Goal: Communication & Community: Answer question/provide support

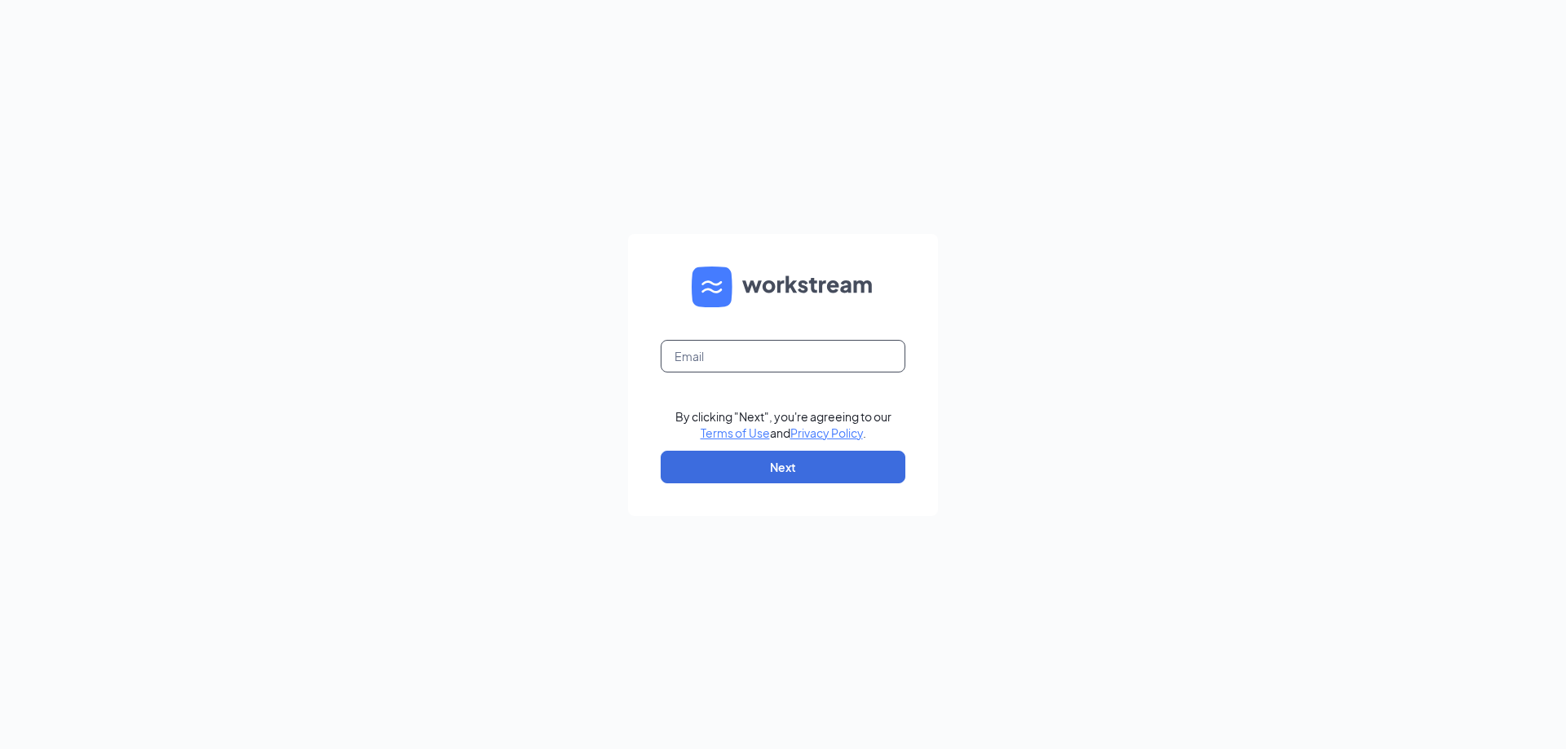
click at [793, 363] on input "text" at bounding box center [782, 356] width 245 height 33
type input "refuel120@refuelmarket.com"
click at [720, 475] on button "Next" at bounding box center [782, 467] width 245 height 33
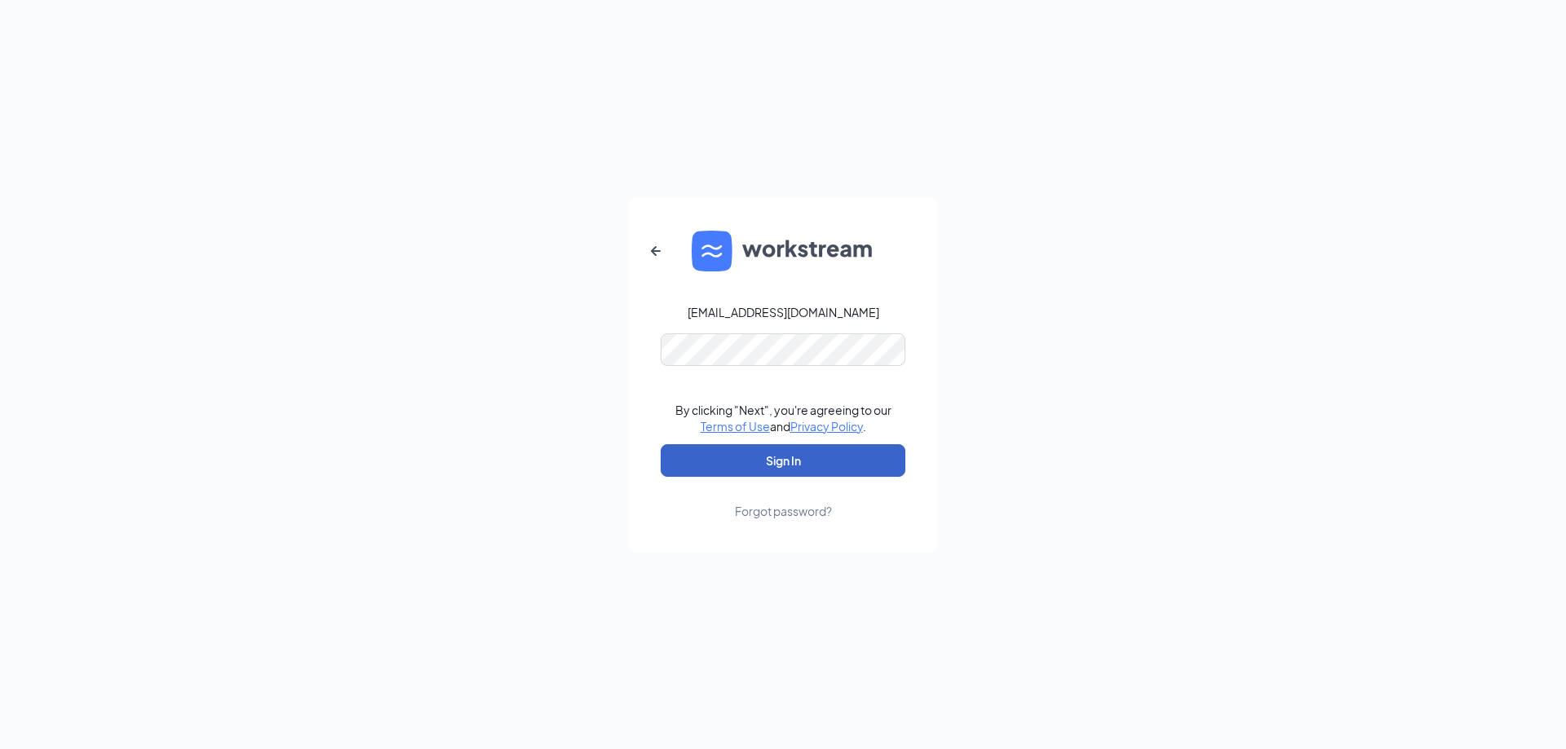
click at [715, 475] on button "Sign In" at bounding box center [782, 460] width 245 height 33
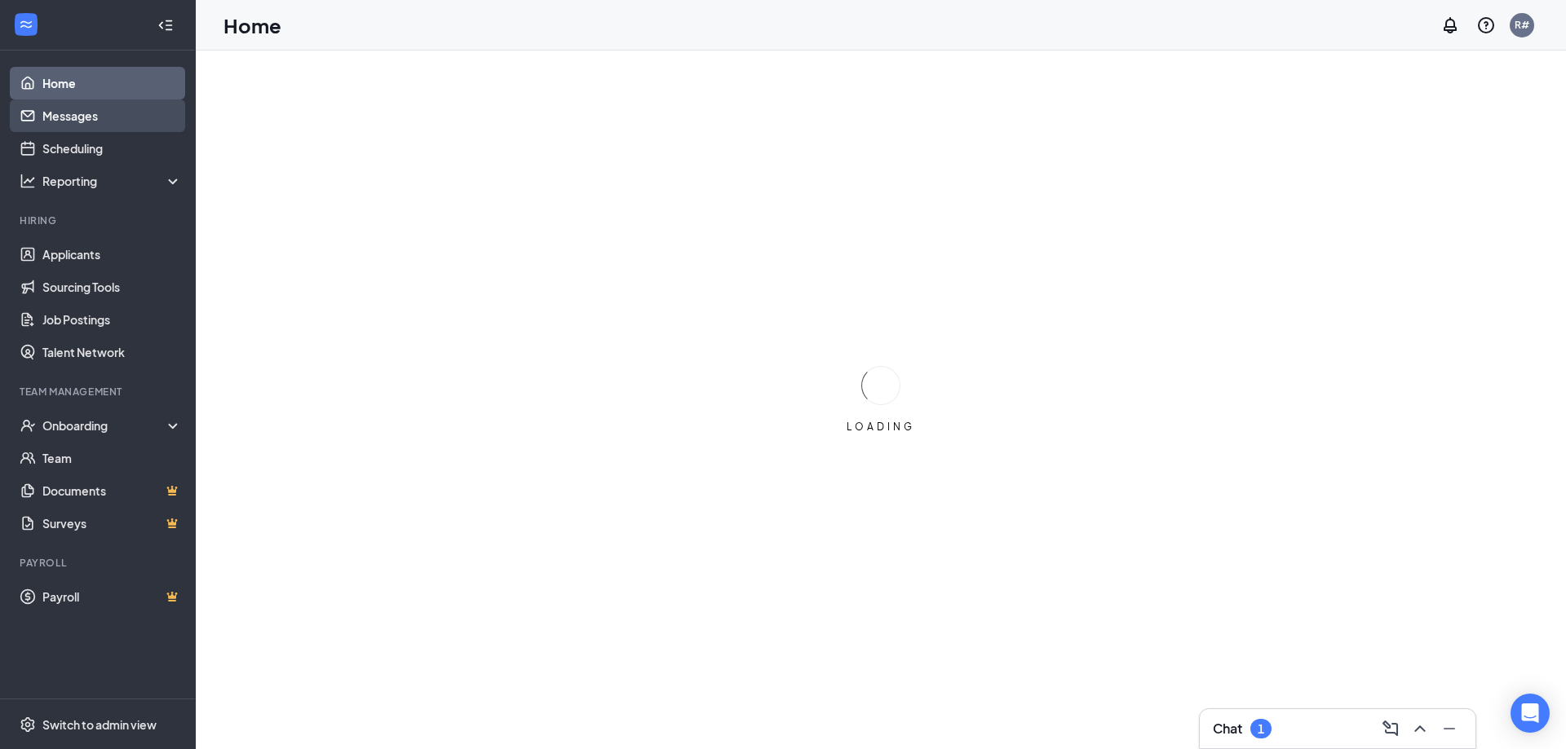
click at [67, 117] on link "Messages" at bounding box center [111, 115] width 139 height 33
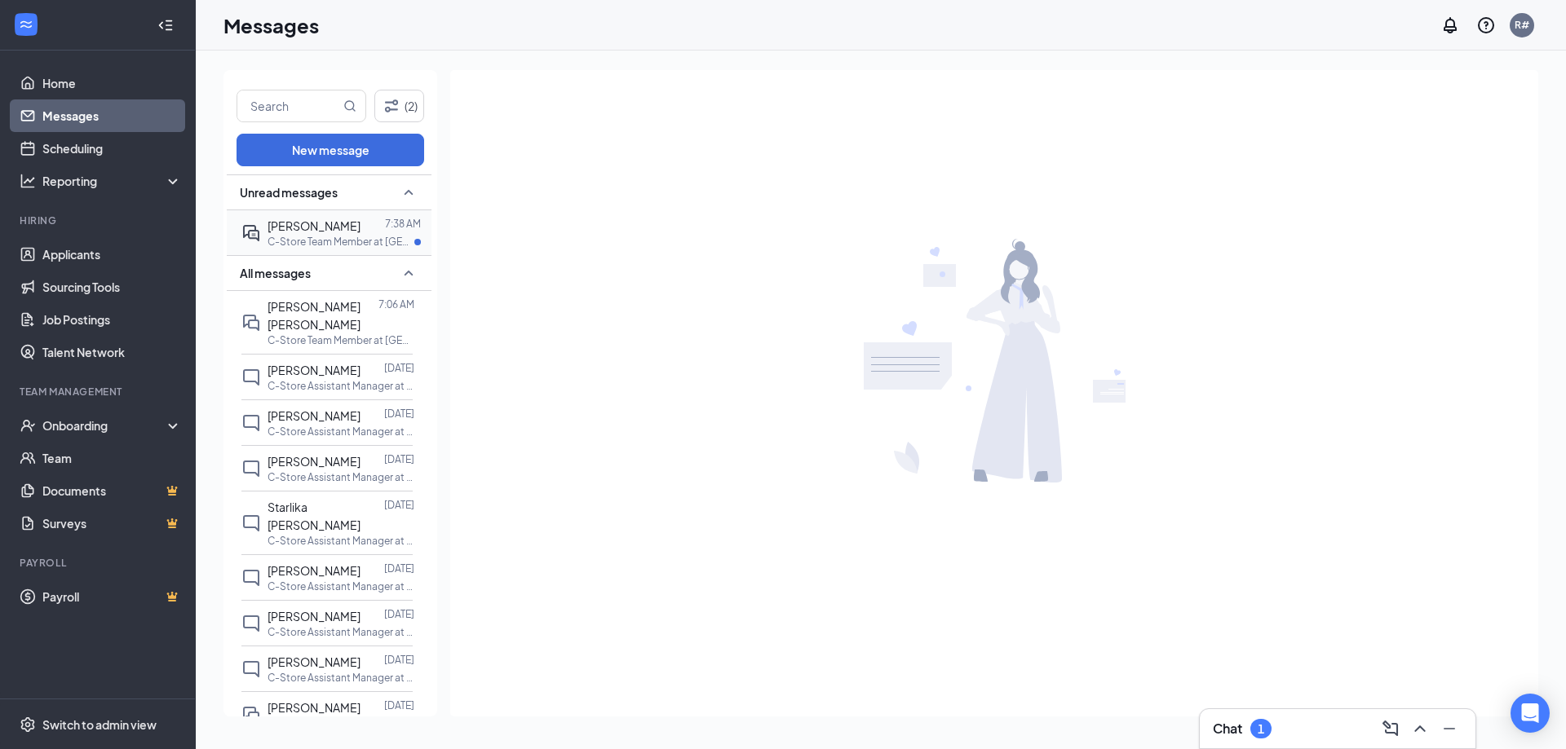
click at [314, 233] on div "NyDasia Lewis" at bounding box center [313, 226] width 93 height 18
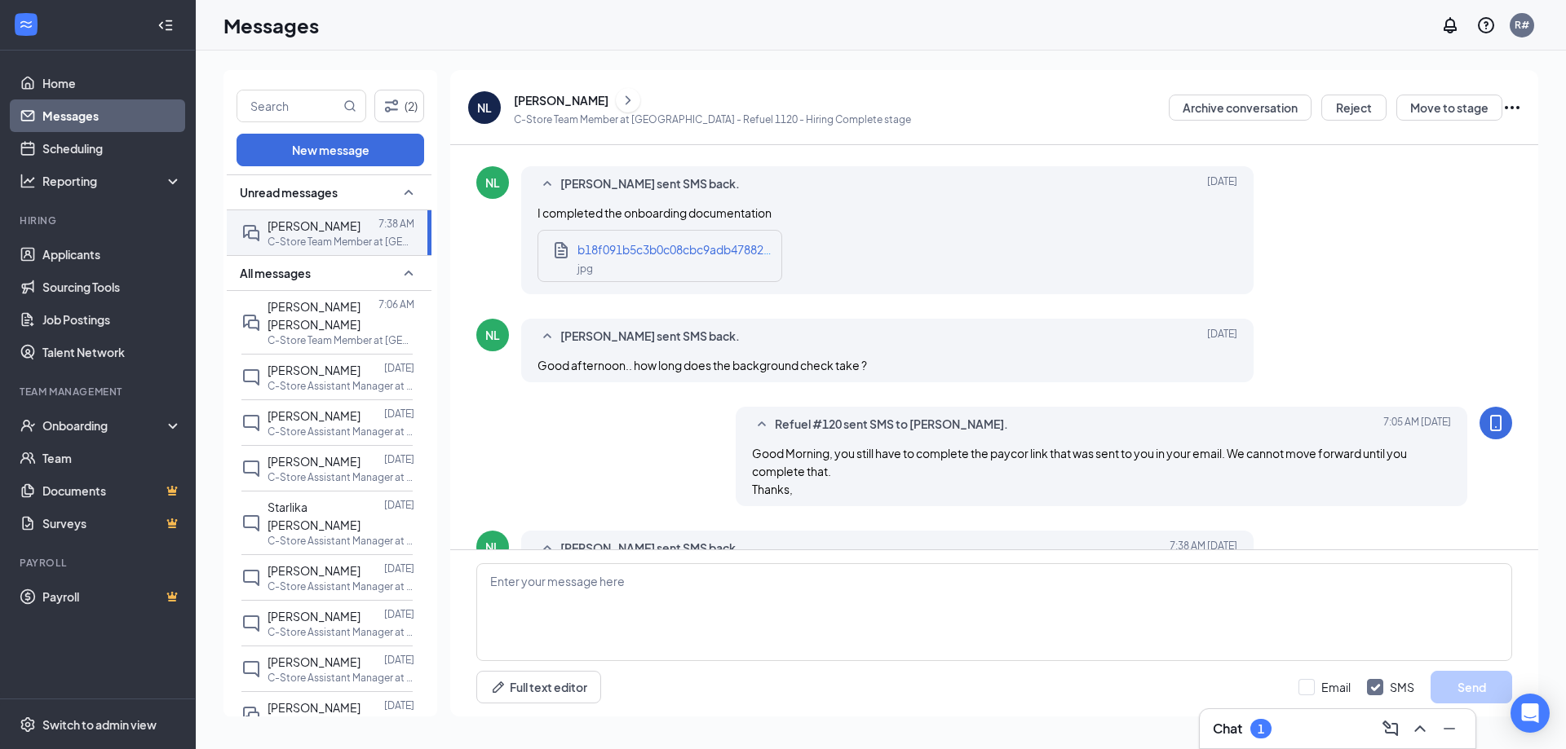
scroll to position [841, 0]
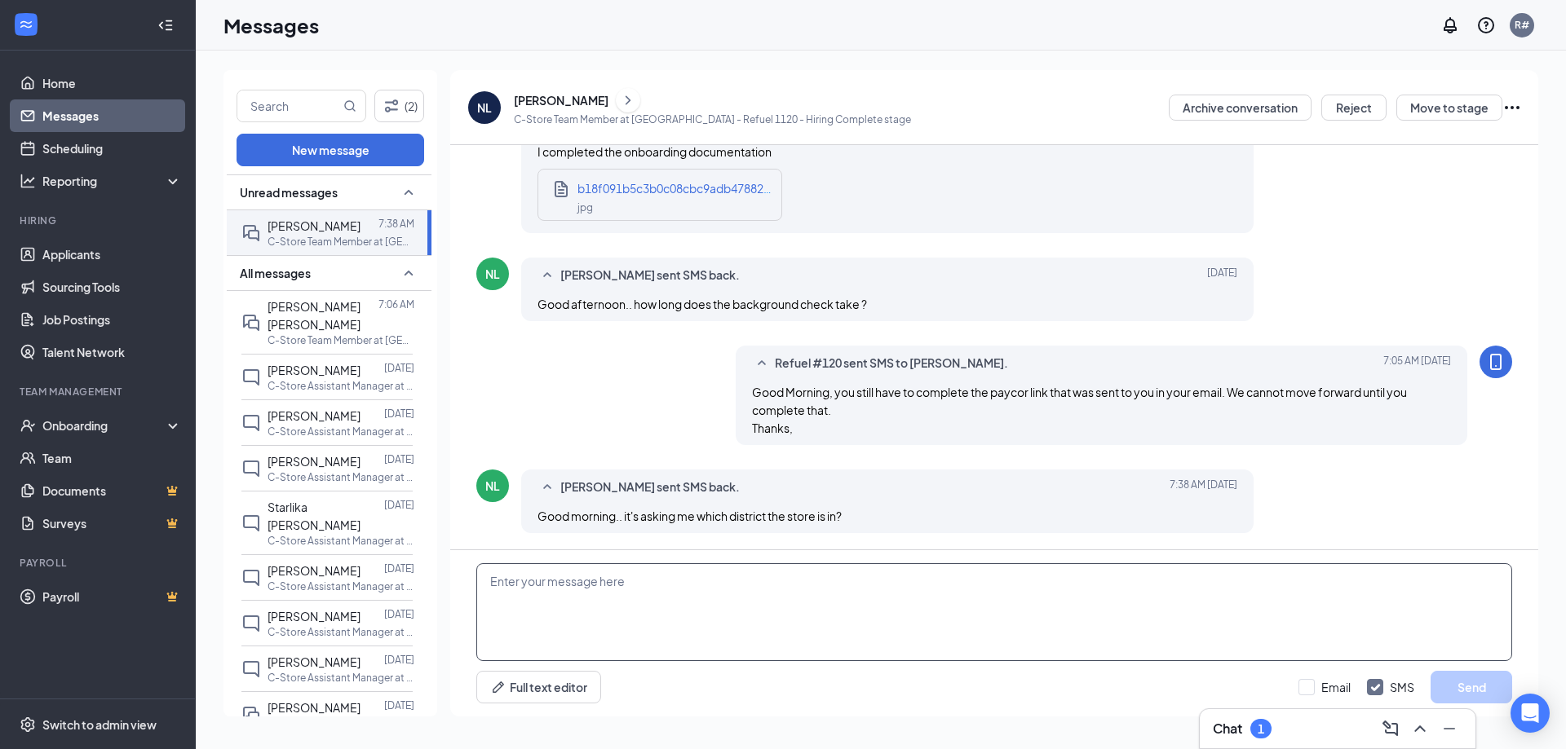
click at [700, 594] on textarea at bounding box center [994, 612] width 1036 height 98
type textarea "9"
type textarea "district 9"
click at [1461, 685] on button "Send" at bounding box center [1471, 687] width 82 height 33
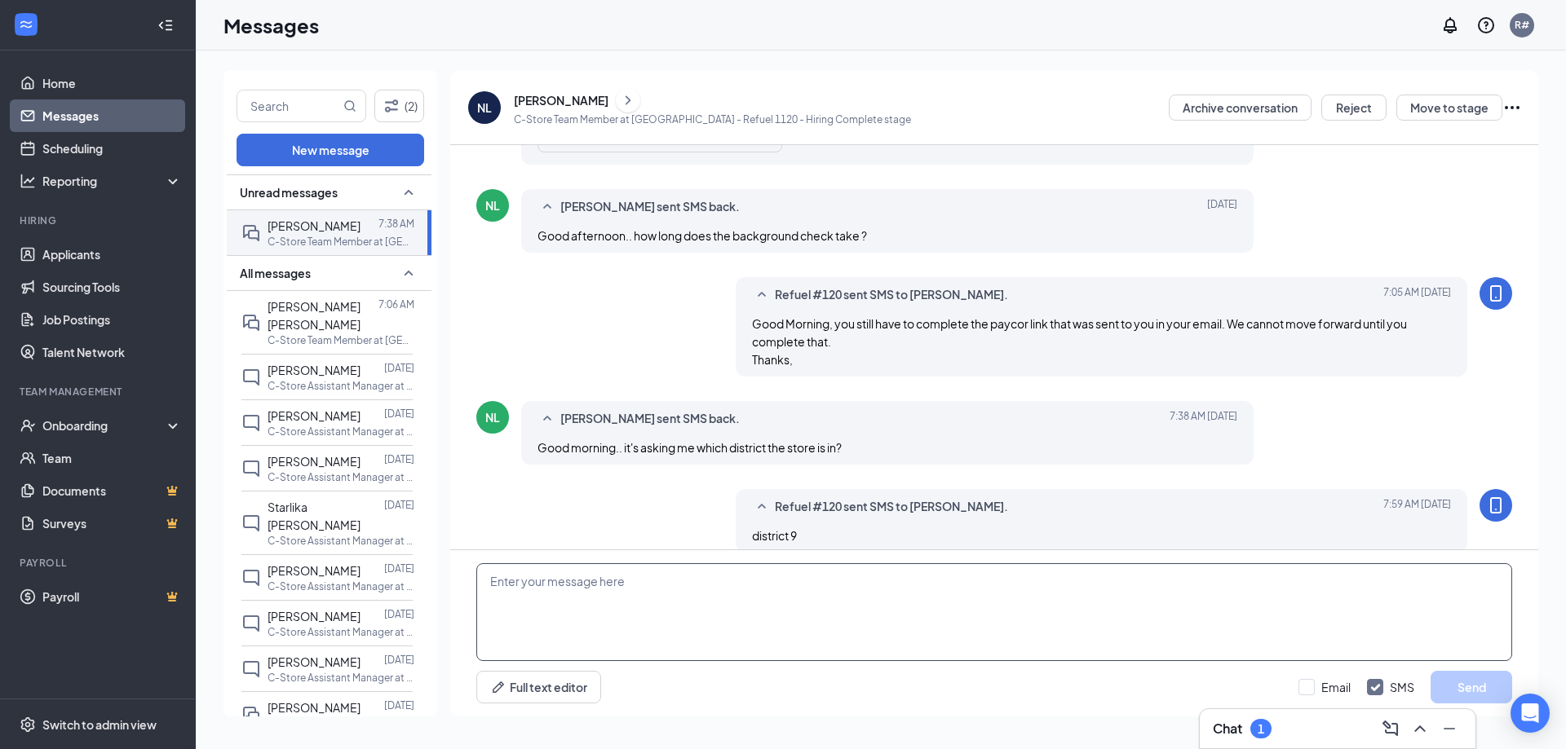
scroll to position [929, 0]
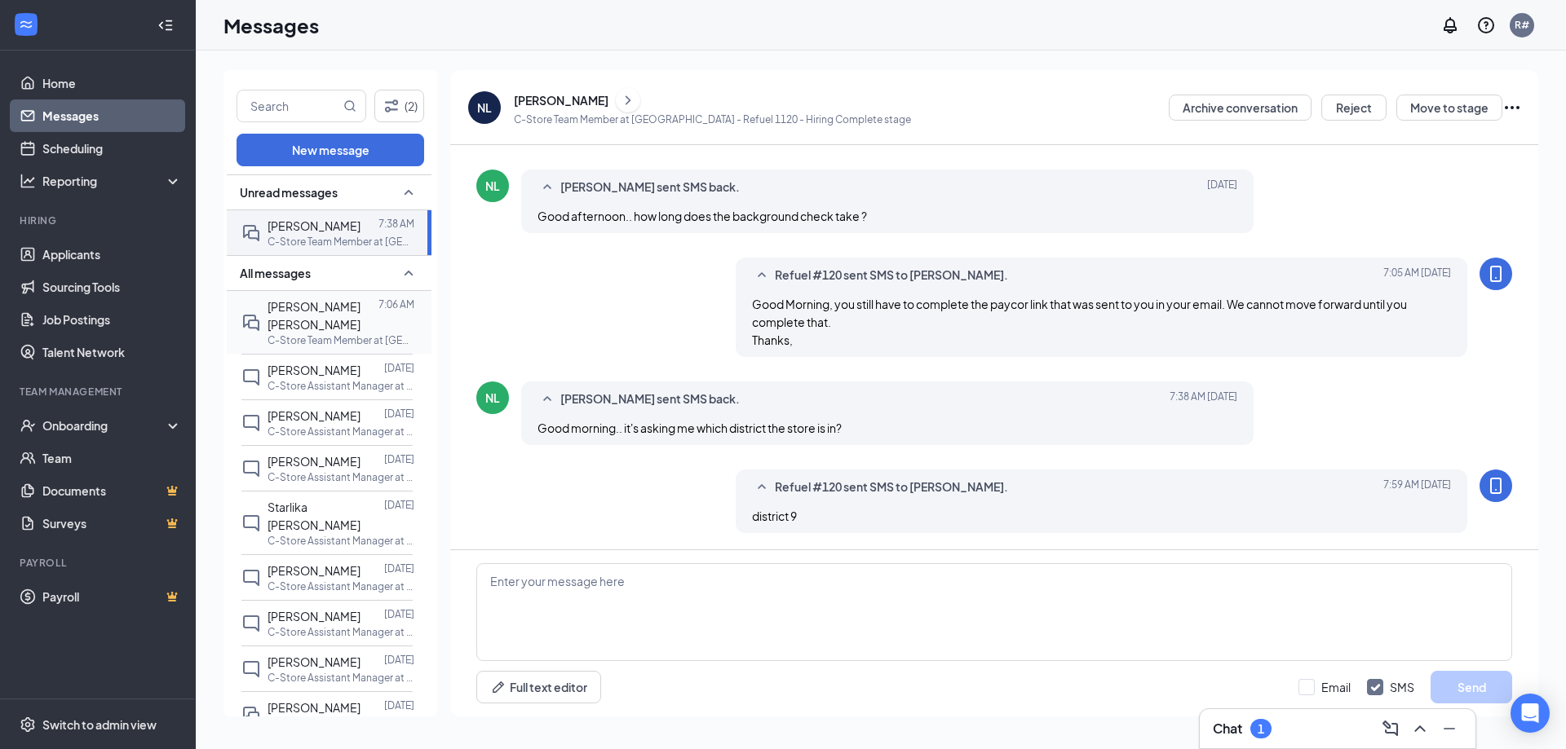
click at [332, 319] on div "Phillip Anthony Jones" at bounding box center [322, 316] width 111 height 36
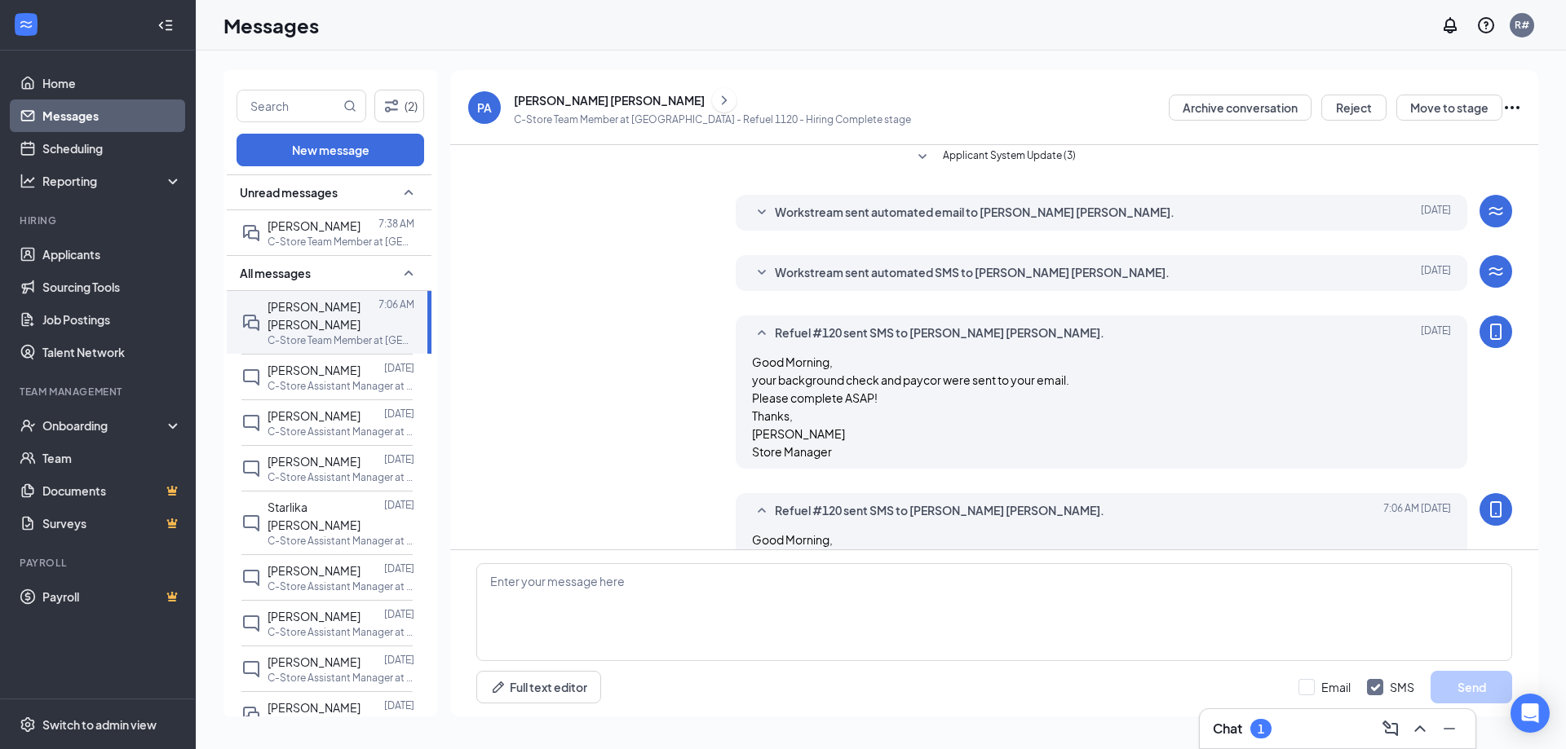
scroll to position [489, 0]
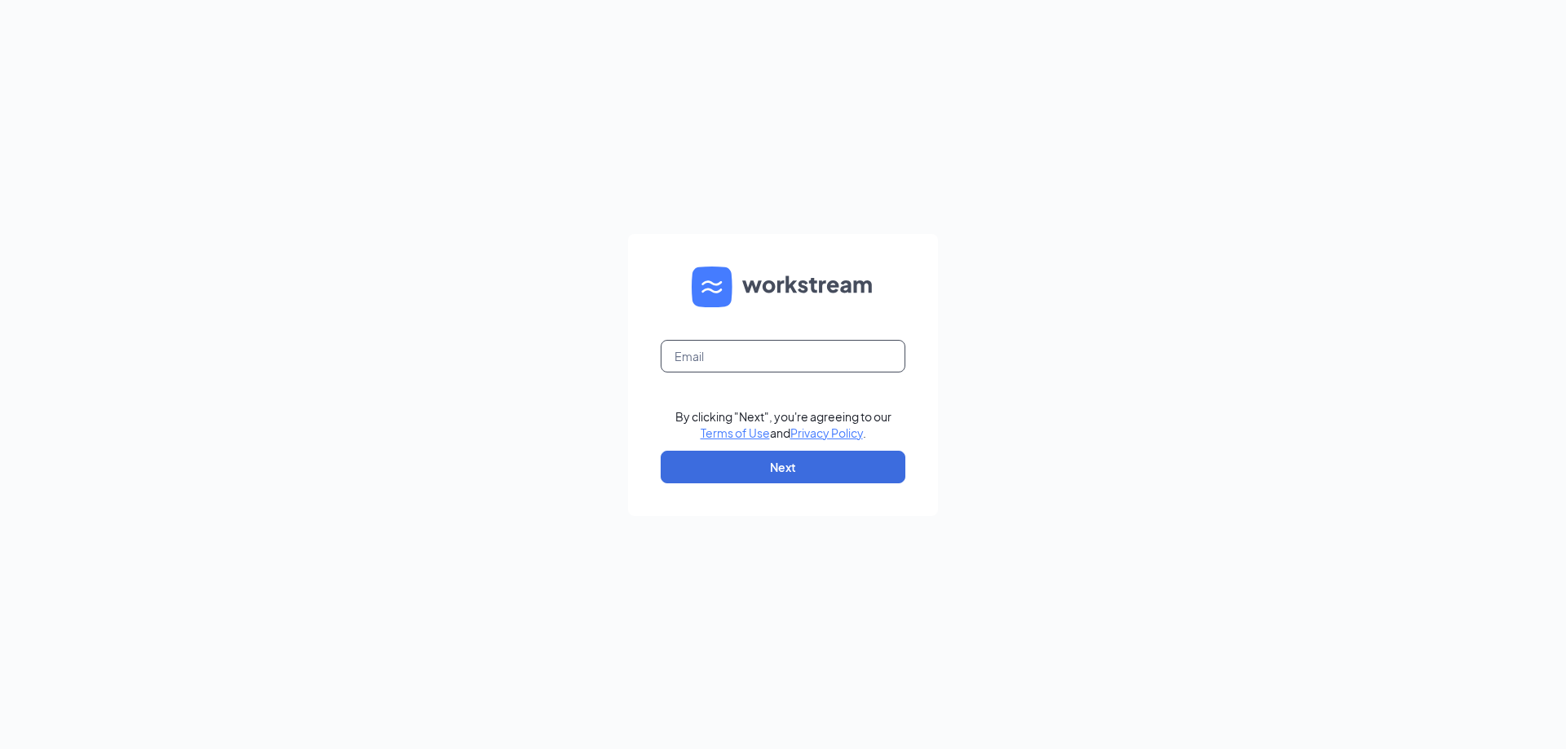
drag, startPoint x: 703, startPoint y: 360, endPoint x: 733, endPoint y: 400, distance: 49.4
click at [703, 360] on input "text" at bounding box center [782, 356] width 245 height 33
type input "refuel120@refuelmarket.com"
click at [732, 463] on button "Next" at bounding box center [782, 467] width 245 height 33
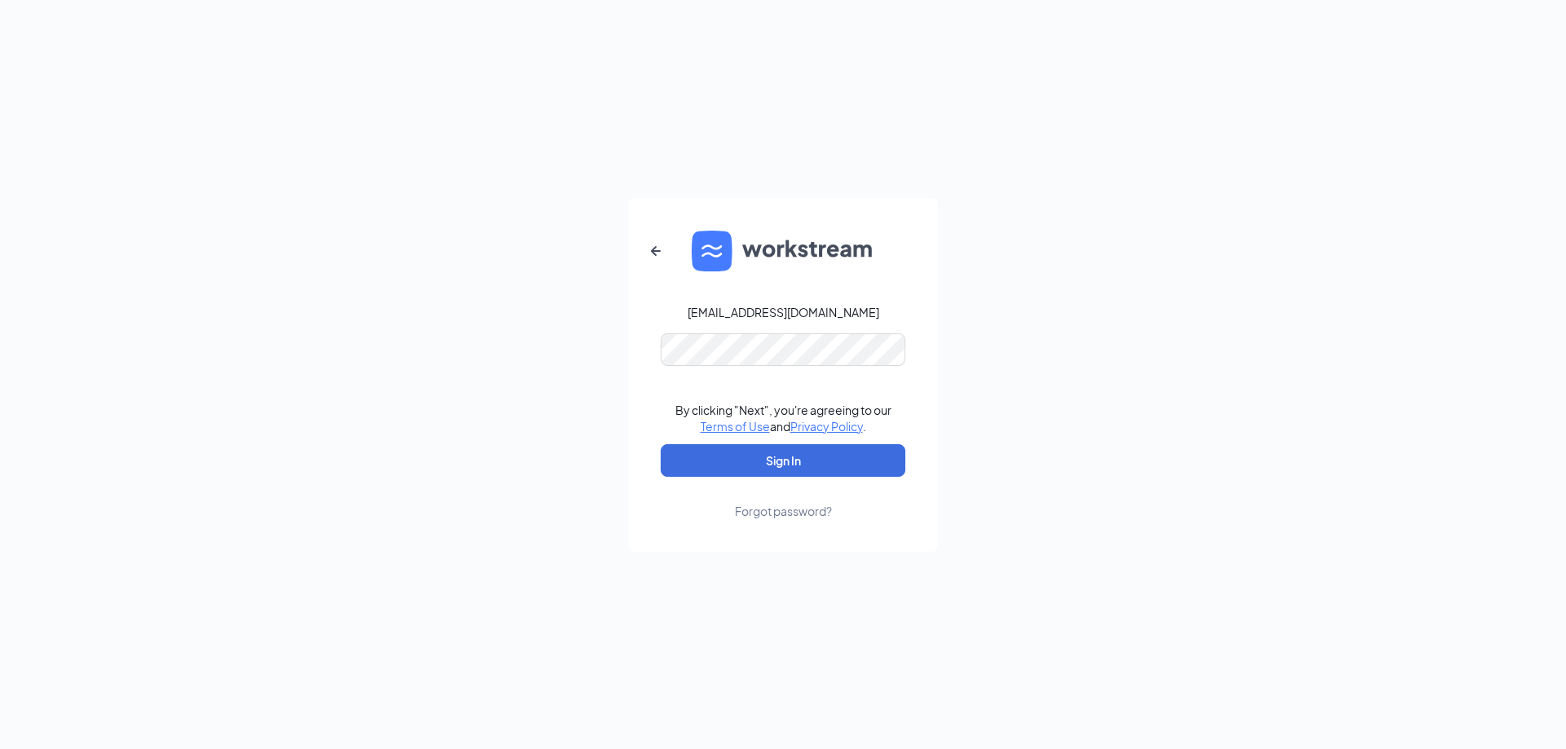
click at [682, 478] on form "refuel120@refuelmarket.com By clicking "Next", you're agreeing to our Terms of …" at bounding box center [783, 375] width 310 height 354
click at [682, 470] on button "Sign In" at bounding box center [782, 460] width 245 height 33
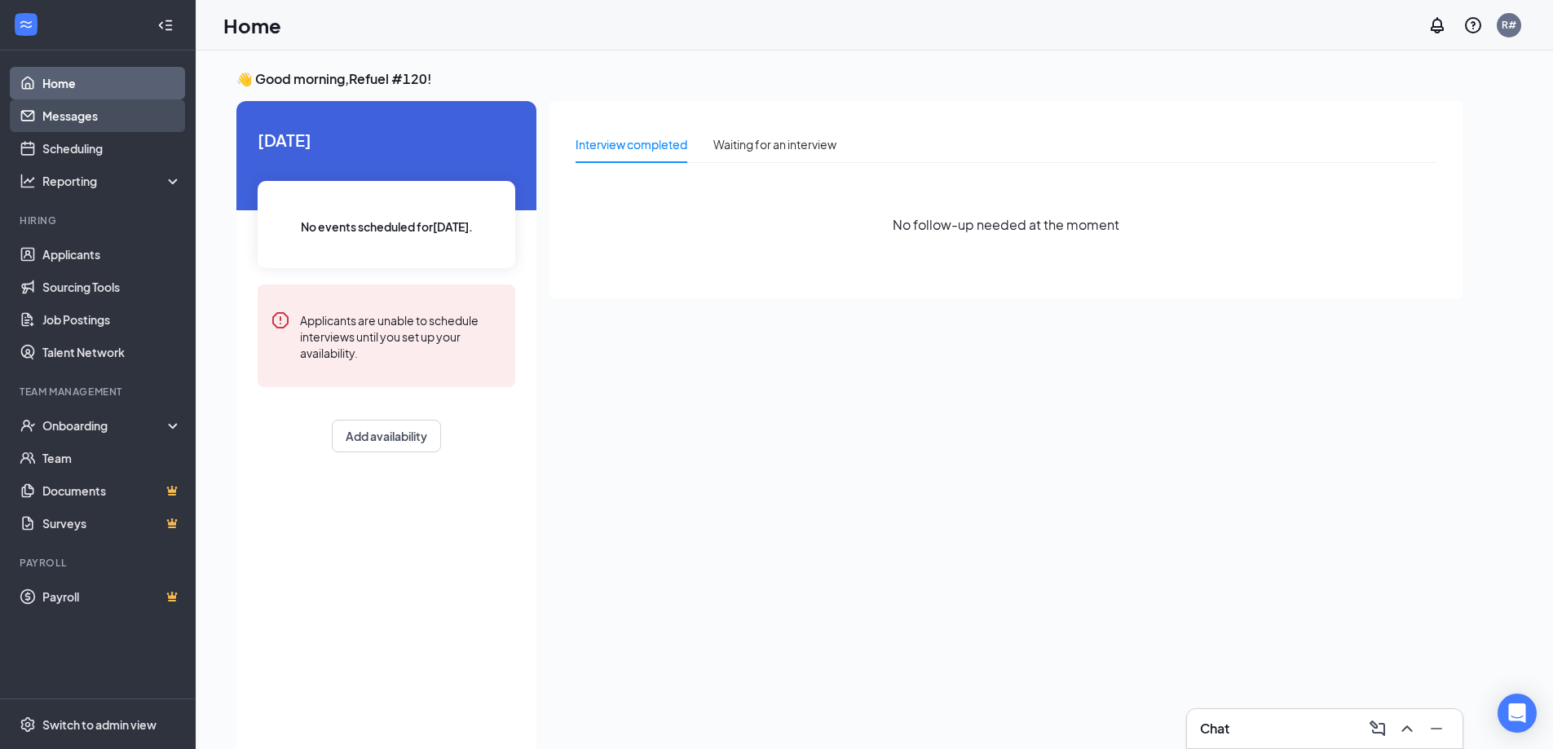
click at [68, 126] on link "Messages" at bounding box center [111, 115] width 139 height 33
